Goal: Information Seeking & Learning: Check status

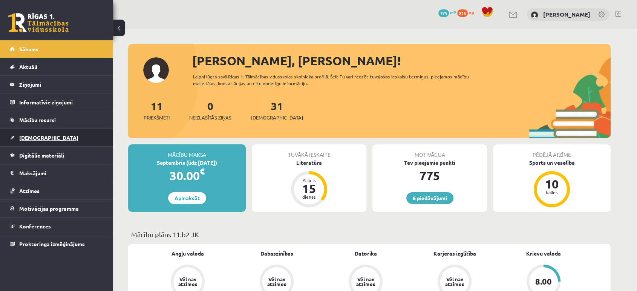
click at [42, 138] on link "[DEMOGRAPHIC_DATA]" at bounding box center [57, 137] width 94 height 17
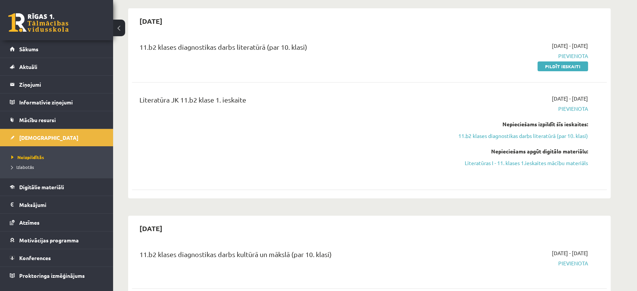
scroll to position [276, 0]
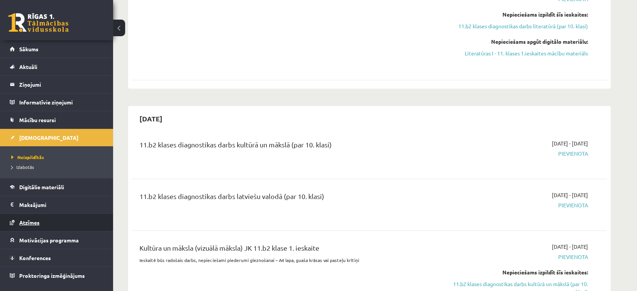
click at [23, 223] on span "Atzīmes" at bounding box center [29, 222] width 20 height 7
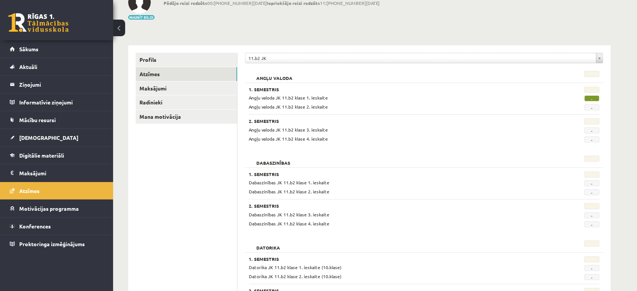
scroll to position [51, 0]
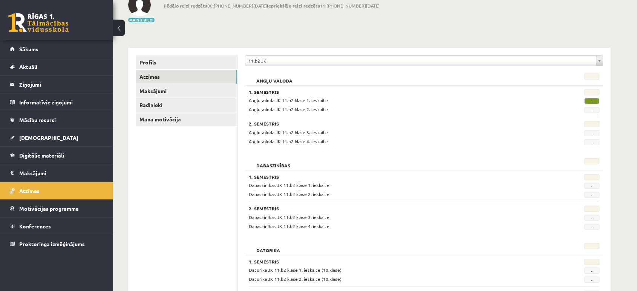
click at [290, 68] on div "**********" at bounding box center [424, 62] width 358 height 14
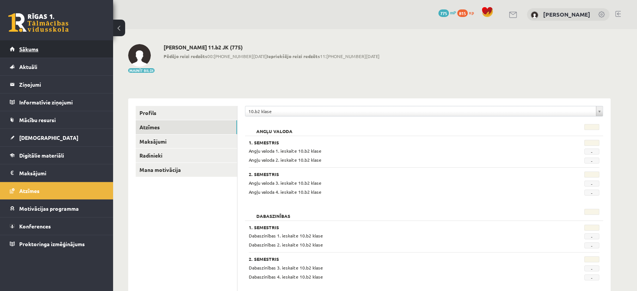
click at [44, 48] on link "Sākums" at bounding box center [57, 48] width 94 height 17
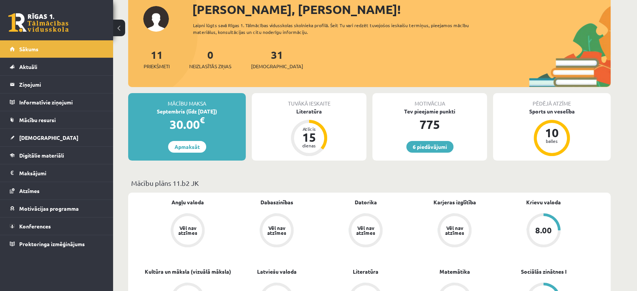
scroll to position [47, 0]
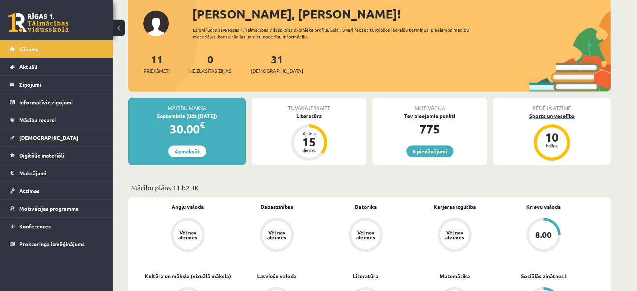
drag, startPoint x: 555, startPoint y: 99, endPoint x: 546, endPoint y: 117, distance: 19.7
click at [546, 117] on div "Pēdējā atzīme Sports un veselība 10 balles" at bounding box center [552, 131] width 118 height 67
click at [546, 117] on div "Sports un veselība" at bounding box center [552, 116] width 118 height 8
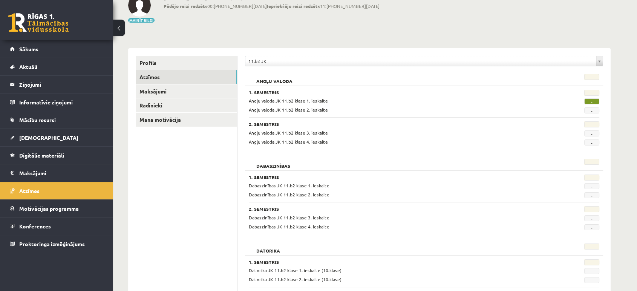
scroll to position [53, 0]
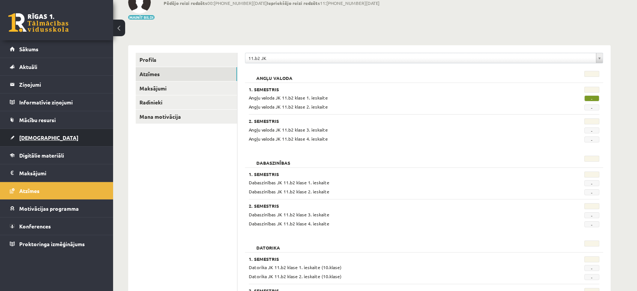
click at [45, 136] on link "[DEMOGRAPHIC_DATA]" at bounding box center [57, 137] width 94 height 17
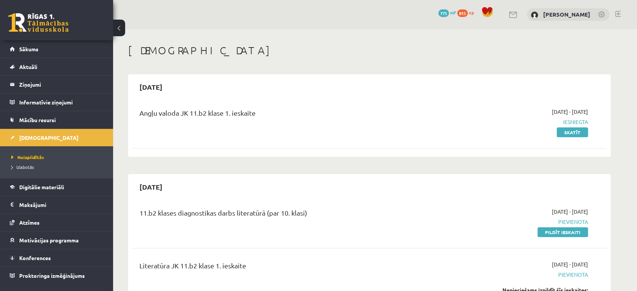
click at [444, 9] on span "775" at bounding box center [443, 13] width 11 height 8
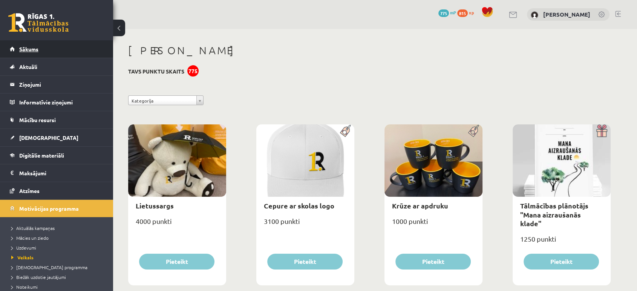
click at [81, 52] on link "Sākums" at bounding box center [57, 48] width 94 height 17
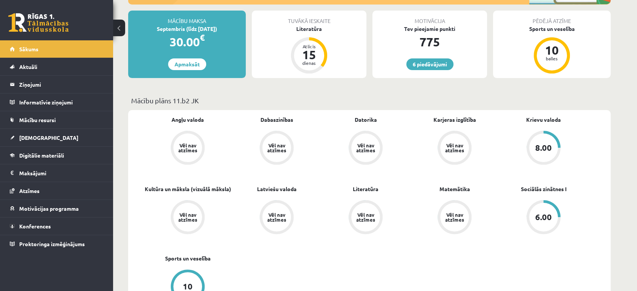
scroll to position [133, 0]
click at [30, 135] on span "[DEMOGRAPHIC_DATA]" at bounding box center [48, 137] width 59 height 7
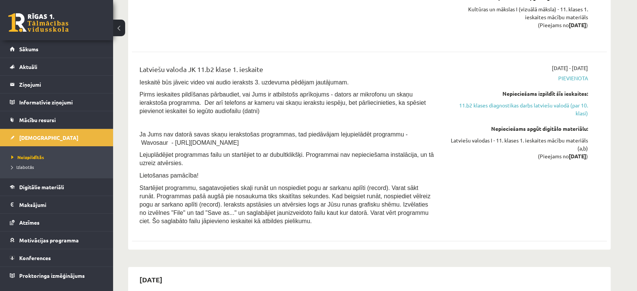
scroll to position [590, 0]
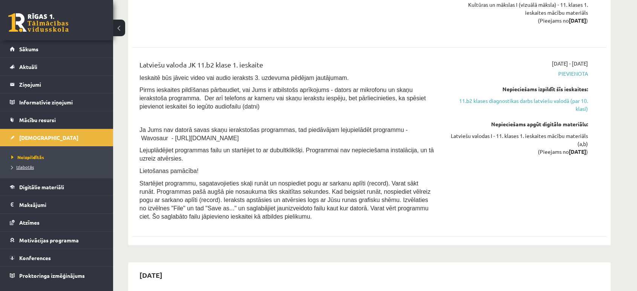
click at [27, 164] on link "Izlabotās" at bounding box center [58, 167] width 94 height 7
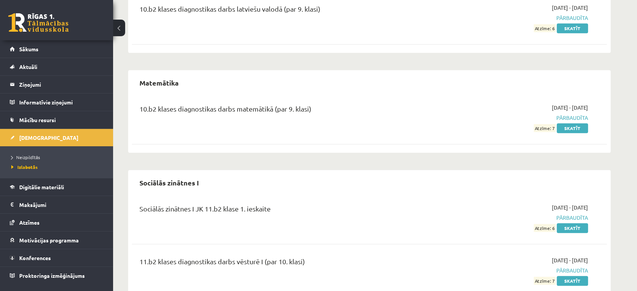
scroll to position [745, 0]
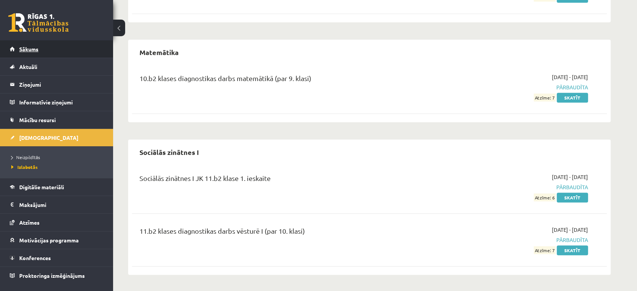
click at [63, 50] on link "Sākums" at bounding box center [57, 48] width 94 height 17
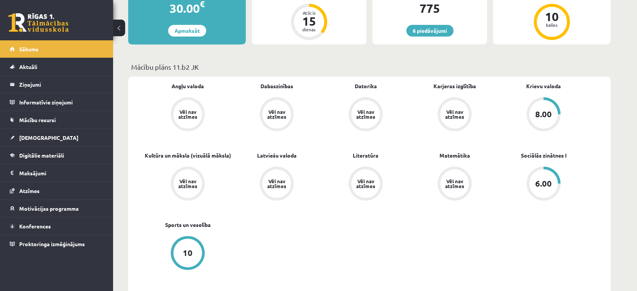
scroll to position [209, 0]
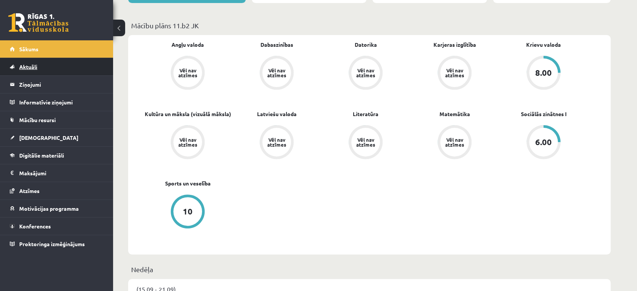
click at [46, 74] on link "Aktuāli" at bounding box center [57, 66] width 94 height 17
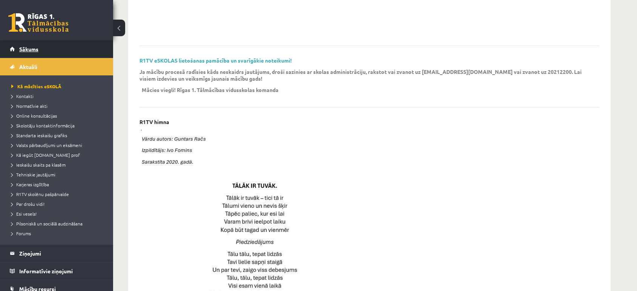
click at [41, 53] on link "Sākums" at bounding box center [57, 48] width 94 height 17
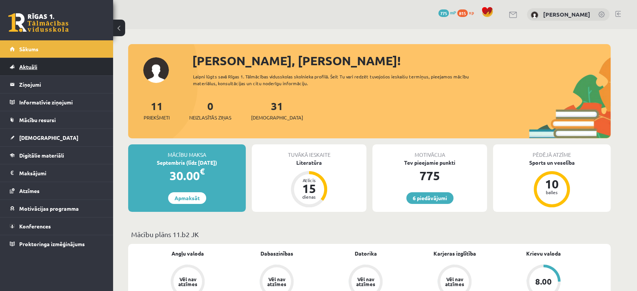
click at [29, 71] on link "Aktuāli" at bounding box center [57, 66] width 94 height 17
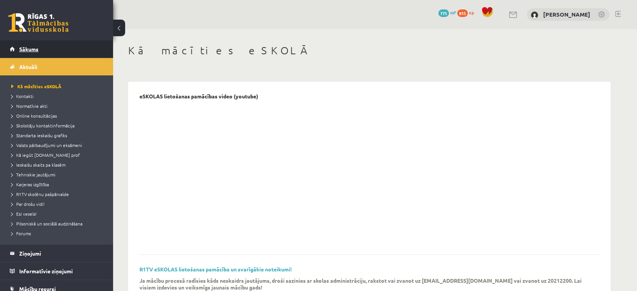
click at [34, 43] on link "Sākums" at bounding box center [57, 48] width 94 height 17
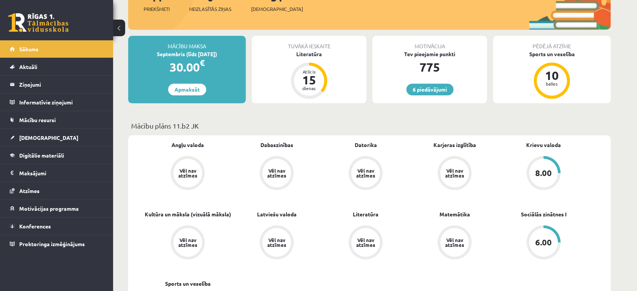
scroll to position [110, 0]
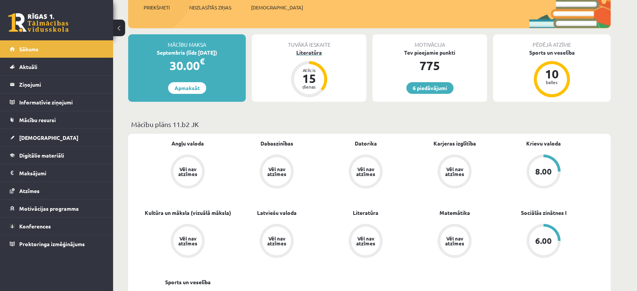
click at [309, 49] on div "Literatūra" at bounding box center [309, 53] width 115 height 8
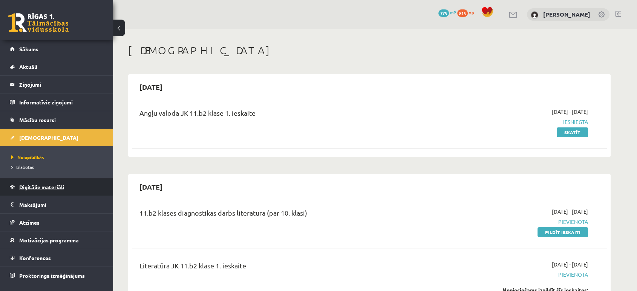
click at [21, 190] on link "Digitālie materiāli" at bounding box center [57, 186] width 94 height 17
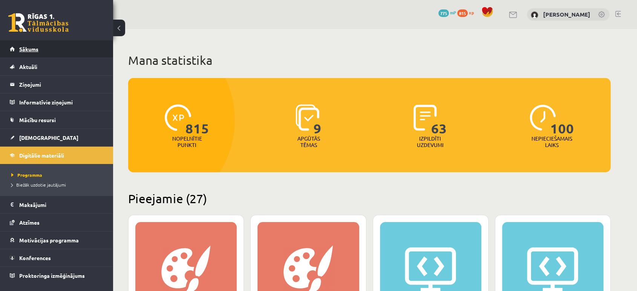
click at [33, 51] on span "Sākums" at bounding box center [28, 49] width 19 height 7
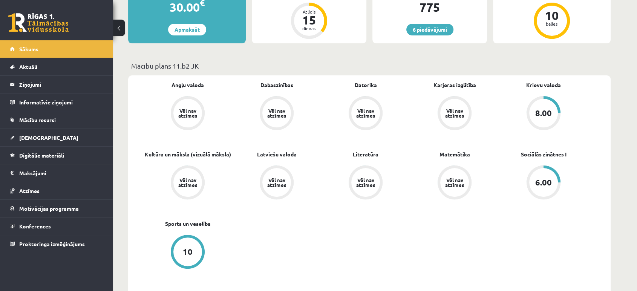
scroll to position [168, 0]
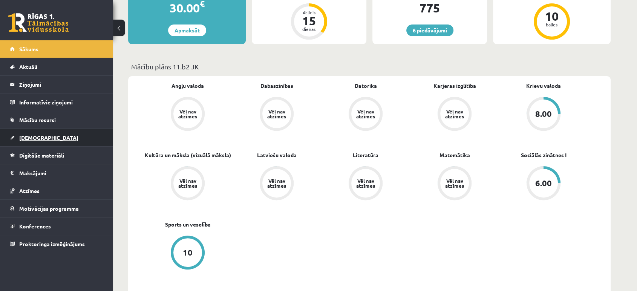
click at [25, 133] on link "[DEMOGRAPHIC_DATA]" at bounding box center [57, 137] width 94 height 17
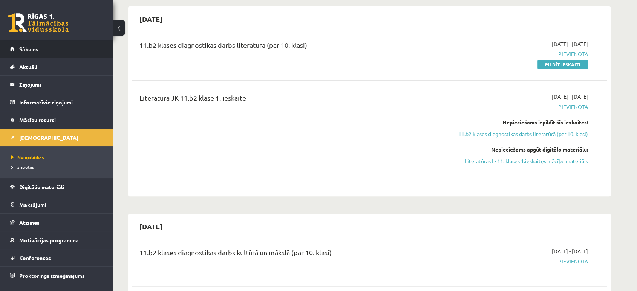
click at [32, 47] on span "Sākums" at bounding box center [28, 49] width 19 height 7
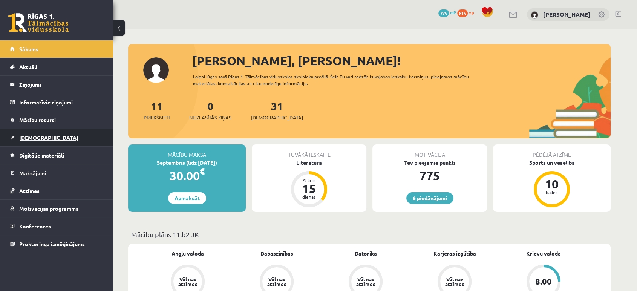
click at [19, 134] on span "[DEMOGRAPHIC_DATA]" at bounding box center [48, 137] width 59 height 7
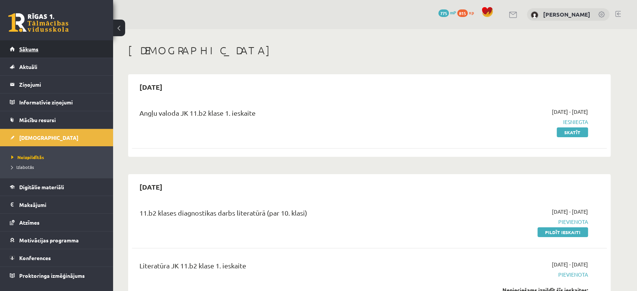
click at [13, 50] on link "Sākums" at bounding box center [57, 48] width 94 height 17
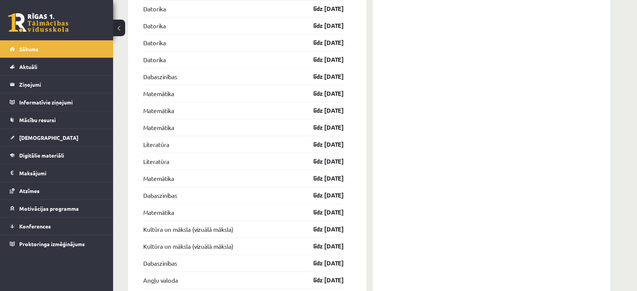
scroll to position [1089, 0]
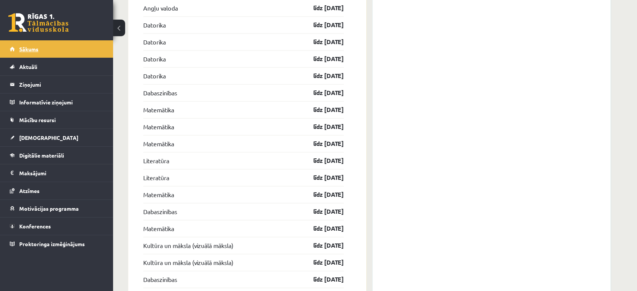
click at [23, 44] on link "Sākums" at bounding box center [57, 48] width 94 height 17
